Goal: Task Accomplishment & Management: Use online tool/utility

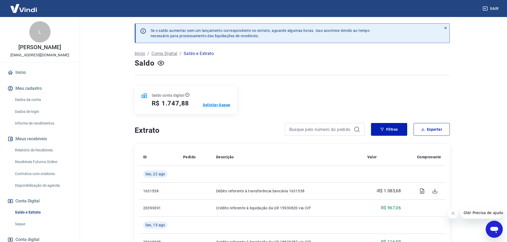
click at [215, 103] on p "Solicitar Saque" at bounding box center [217, 104] width 28 height 5
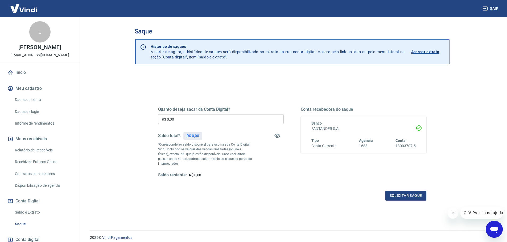
click at [224, 120] on input "R$ 0,00" at bounding box center [221, 119] width 126 height 10
type input "R$ 1.747,88"
click at [406, 197] on button "Solicitar saque" at bounding box center [405, 196] width 41 height 10
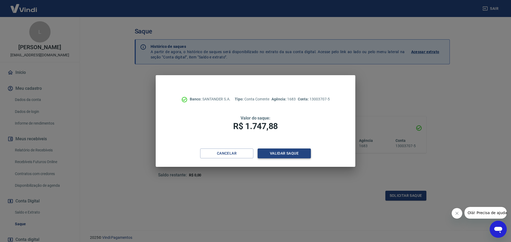
click at [278, 152] on button "Validar saque" at bounding box center [283, 154] width 53 height 10
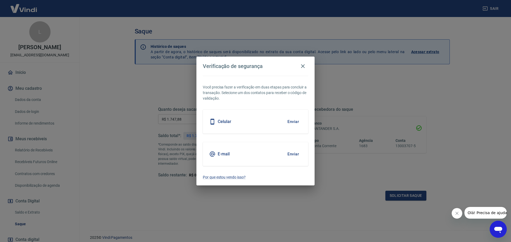
click at [293, 120] on button "Enviar" at bounding box center [292, 121] width 17 height 11
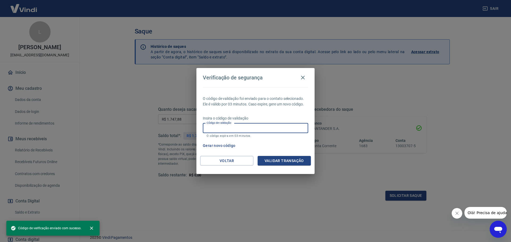
click at [246, 131] on input "Código de validação" at bounding box center [255, 128] width 105 height 10
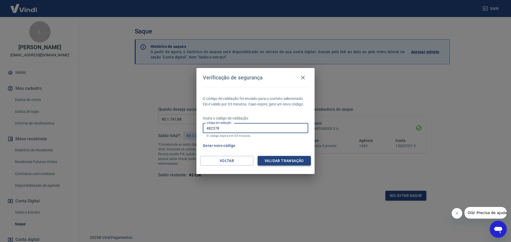
type input "482378"
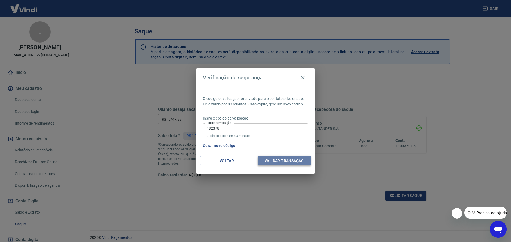
click at [284, 162] on button "Validar transação" at bounding box center [283, 161] width 53 height 10
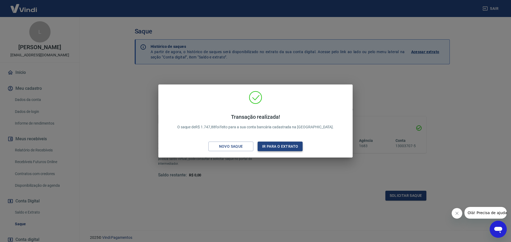
click at [281, 144] on button "Ir para o extrato" at bounding box center [279, 147] width 45 height 10
